Goal: Navigation & Orientation: Go to known website

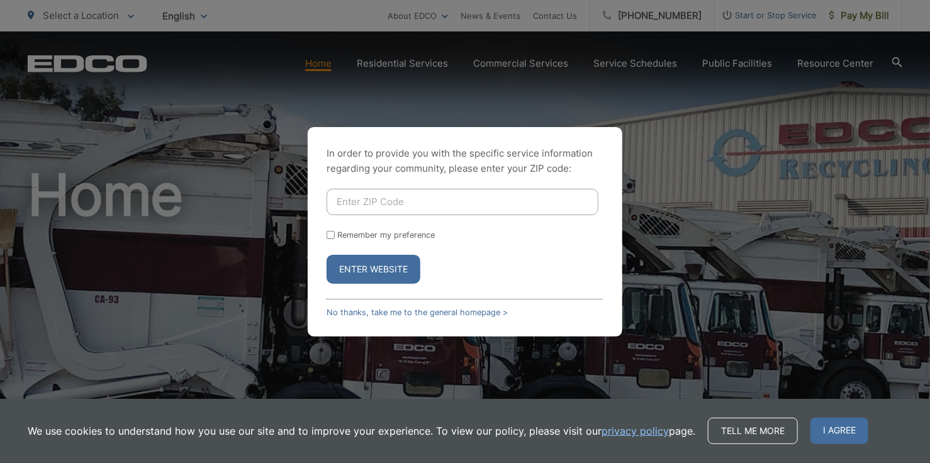
click at [428, 201] on input "Enter ZIP Code" at bounding box center [463, 202] width 272 height 26
type input "92069"
click at [376, 267] on button "Enter Website" at bounding box center [374, 269] width 94 height 29
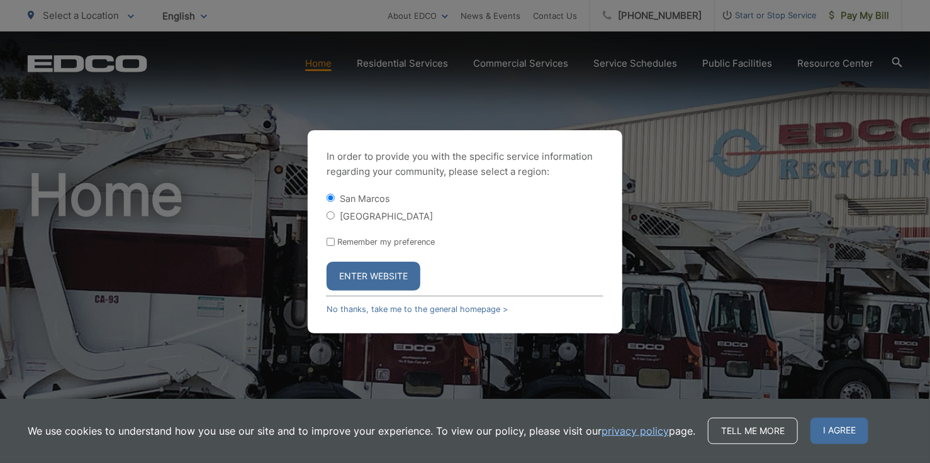
click at [375, 274] on button "Enter Website" at bounding box center [374, 276] width 94 height 29
